Goal: Find contact information: Find contact information

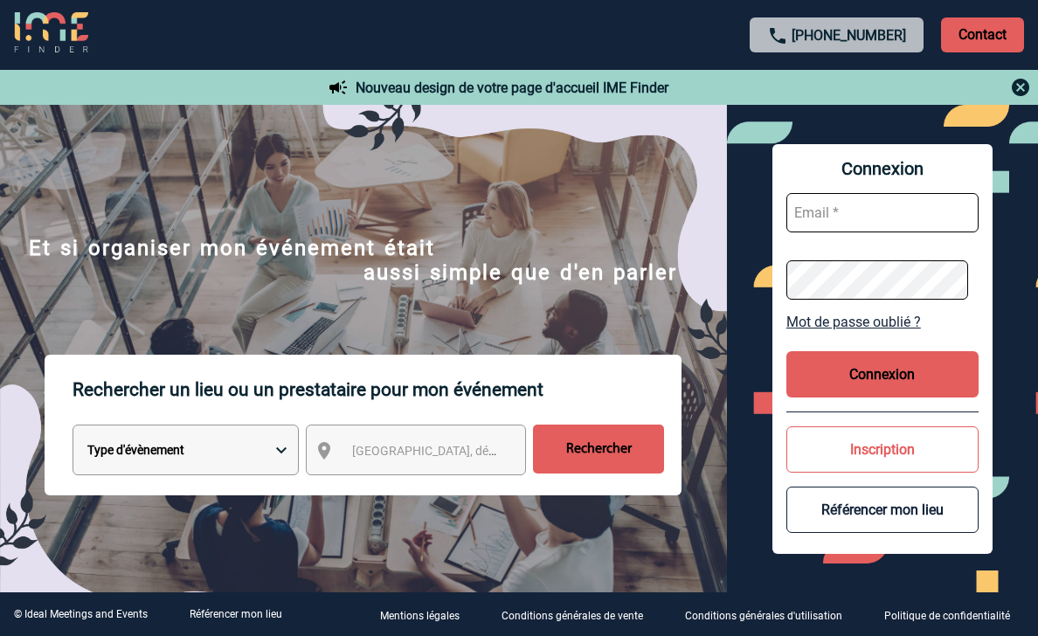
click at [996, 32] on p "Contact" at bounding box center [982, 34] width 83 height 35
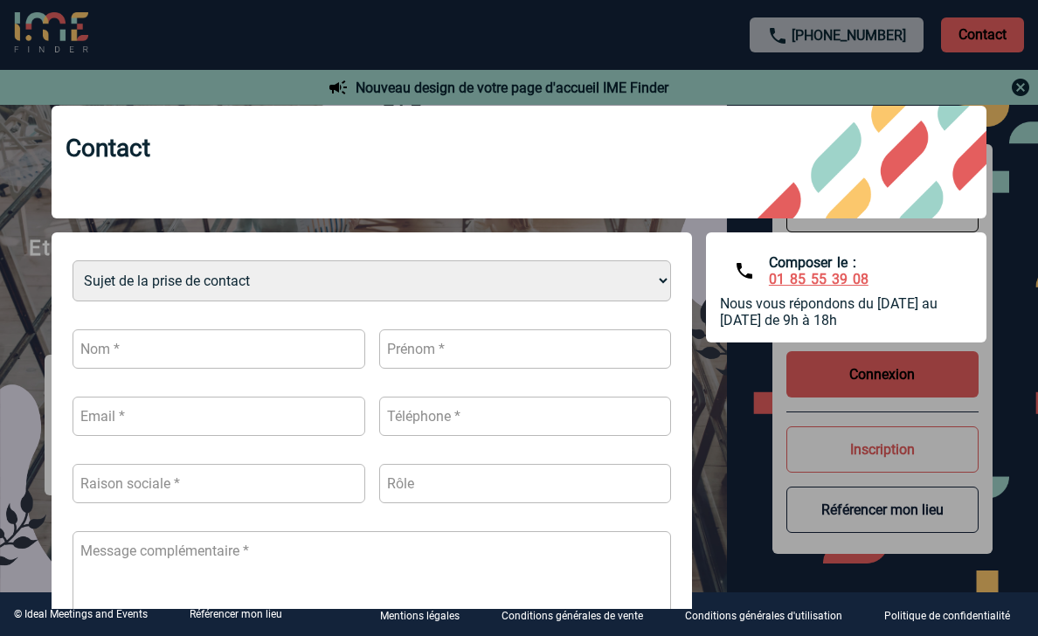
click at [1018, 83] on div at bounding box center [519, 318] width 1038 height 636
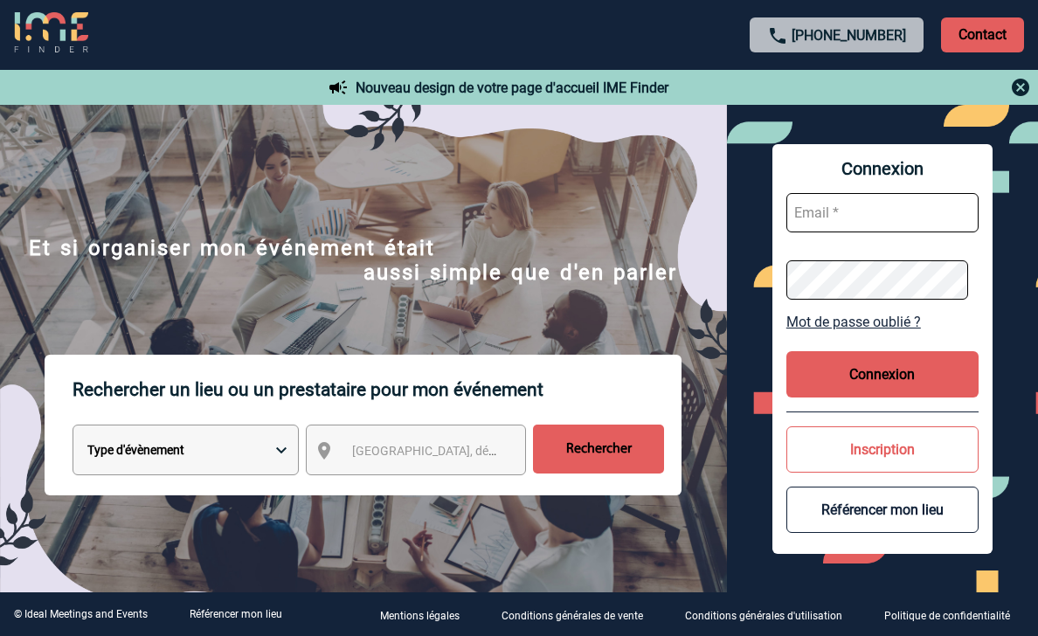
click at [1021, 88] on body "[PHONE_NUMBER] Contact Contact Nouveau design de votre page d'accueil IME Finde…" at bounding box center [519, 318] width 1038 height 636
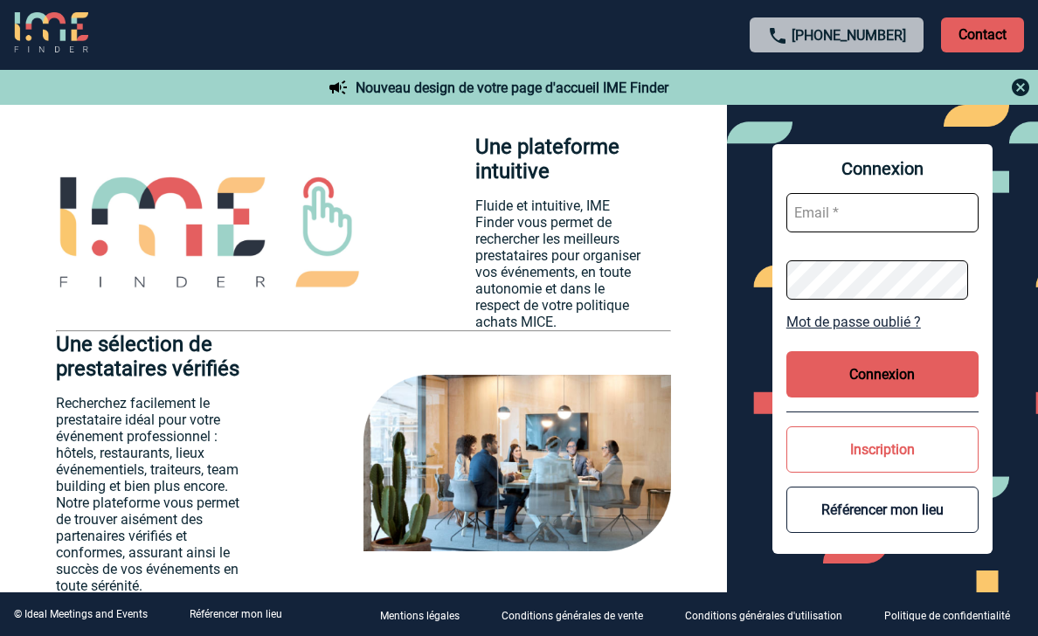
scroll to position [1789, 0]
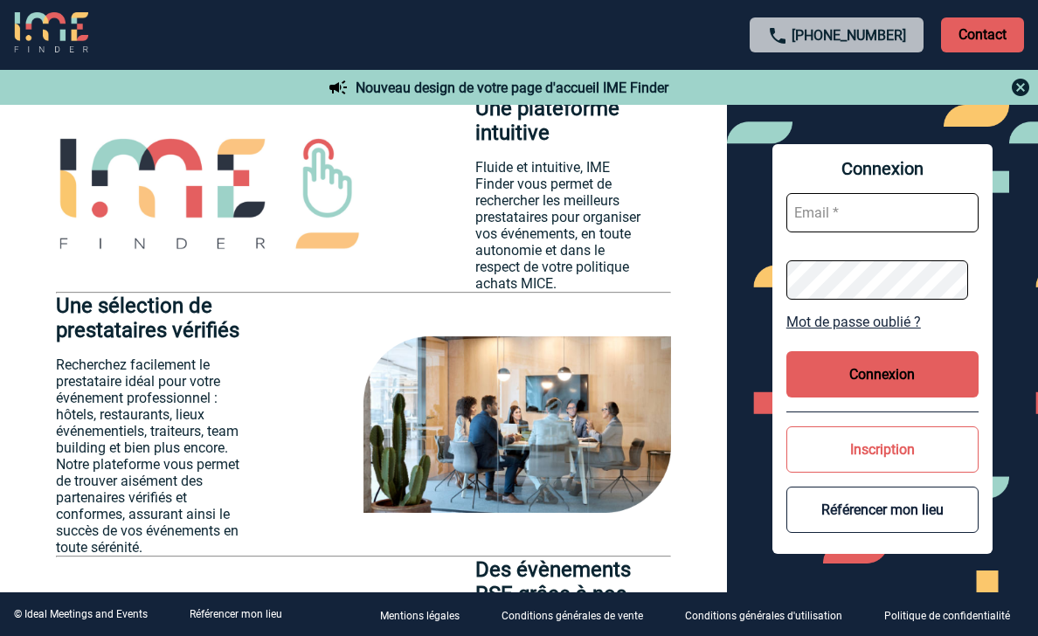
click at [876, 211] on input "text" at bounding box center [882, 212] width 192 height 39
type input "[EMAIL_ADDRESS][DOMAIN_NAME]"
click at [918, 373] on button "Connexion" at bounding box center [882, 374] width 192 height 46
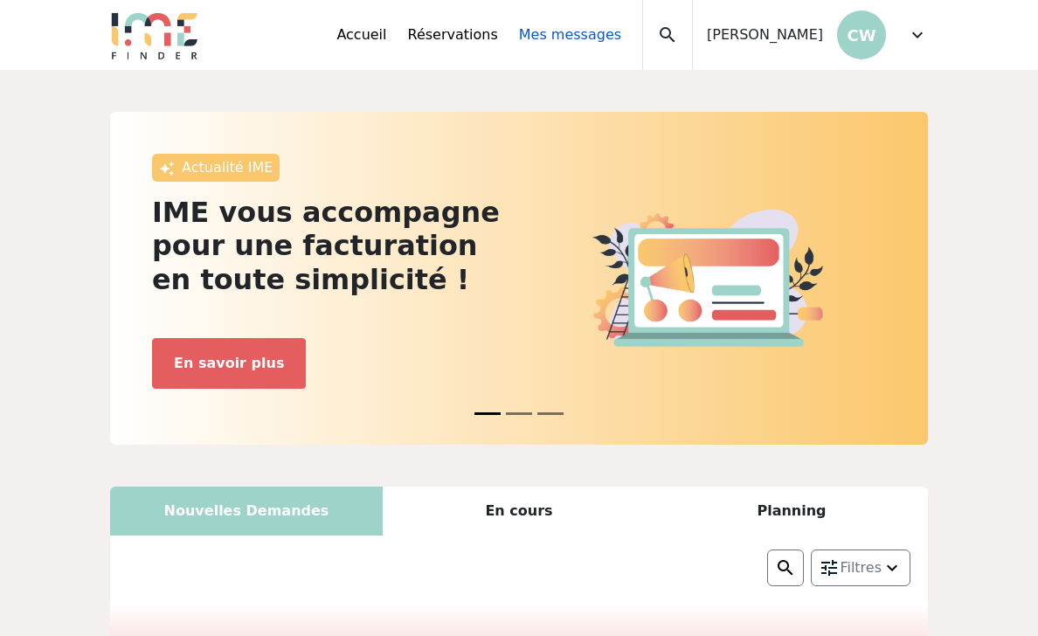
click at [562, 34] on link "Mes messages" at bounding box center [570, 34] width 102 height 21
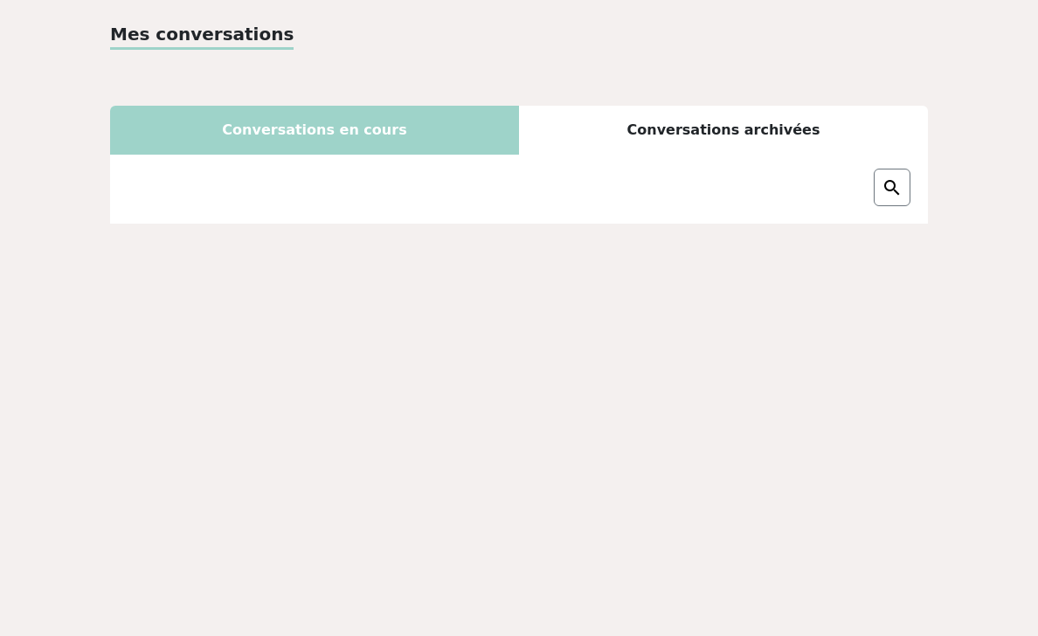
click at [646, 133] on div "Conversations archivées" at bounding box center [723, 130] width 409 height 49
